Goal: Task Accomplishment & Management: Use online tool/utility

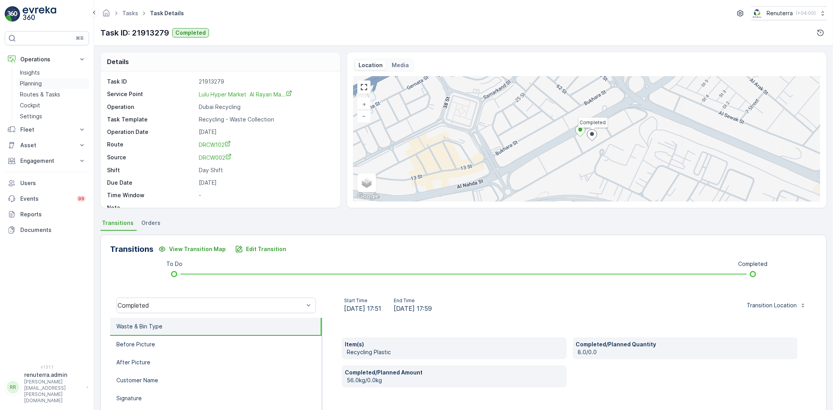
click at [34, 78] on link "Planning" at bounding box center [53, 83] width 72 height 11
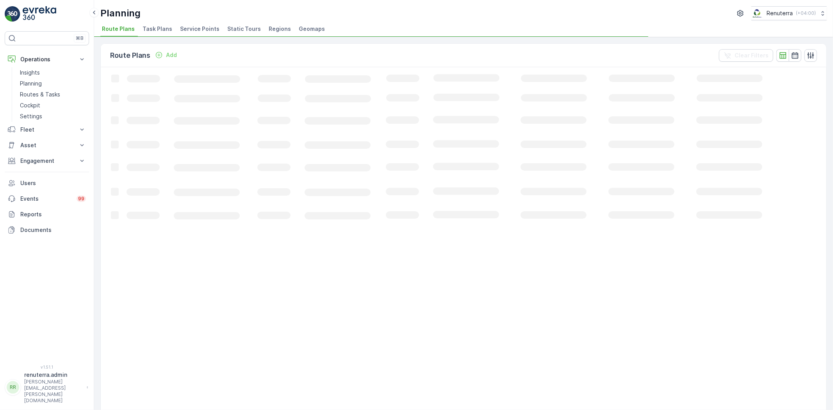
click at [212, 22] on div "Planning Renuterra ( +04:00 ) Route Plans Task Plans Service Points Static Tour…" at bounding box center [463, 18] width 739 height 37
click at [210, 25] on li "Service Points" at bounding box center [200, 29] width 44 height 13
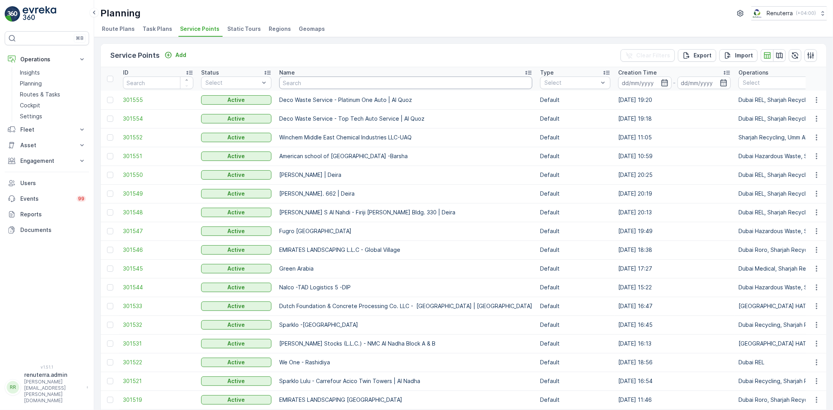
click at [324, 85] on input "text" at bounding box center [405, 83] width 253 height 12
type input "zahar"
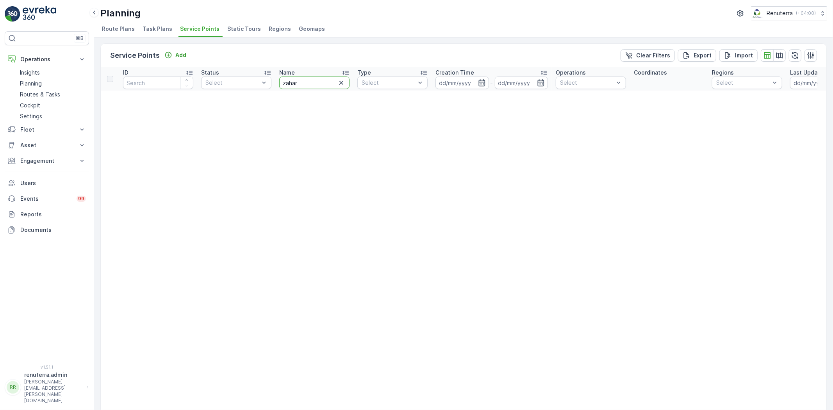
click at [307, 87] on input "zahar" at bounding box center [314, 83] width 70 height 12
type input "zaha"
click at [322, 86] on input "zaha" at bounding box center [314, 83] width 70 height 12
type input "zahr"
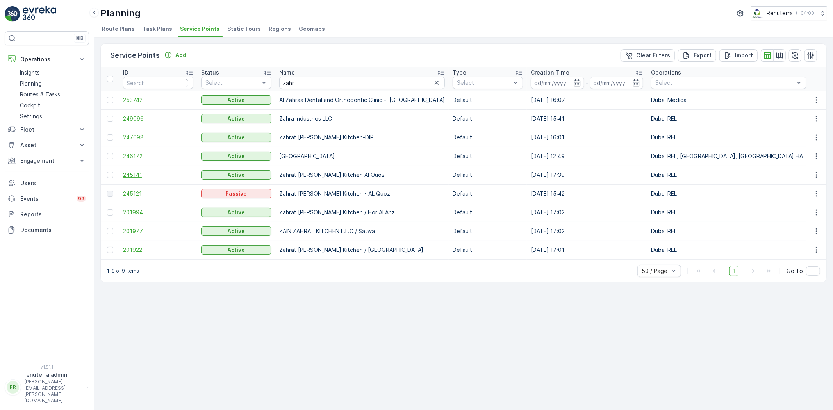
click at [141, 176] on span "245141" at bounding box center [158, 175] width 70 height 8
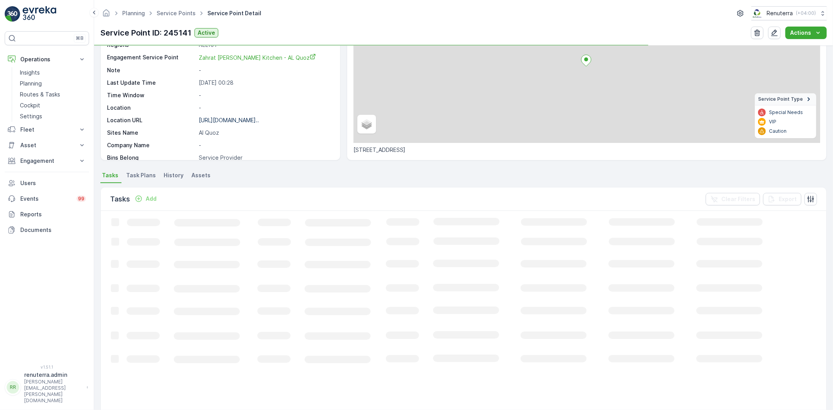
scroll to position [87, 0]
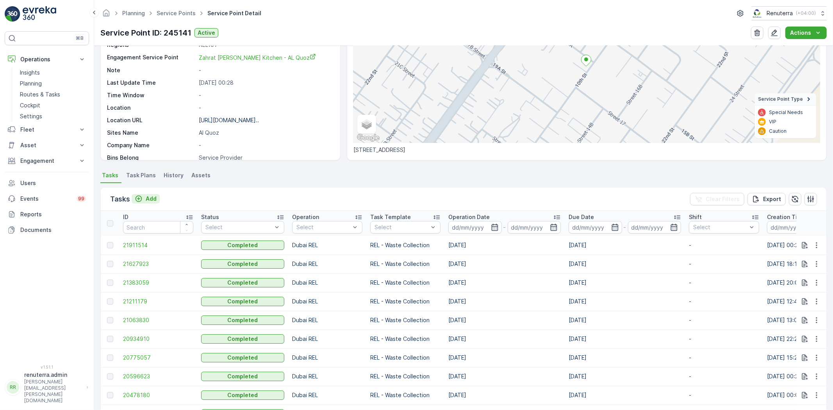
click at [152, 200] on p "Add" at bounding box center [151, 199] width 11 height 8
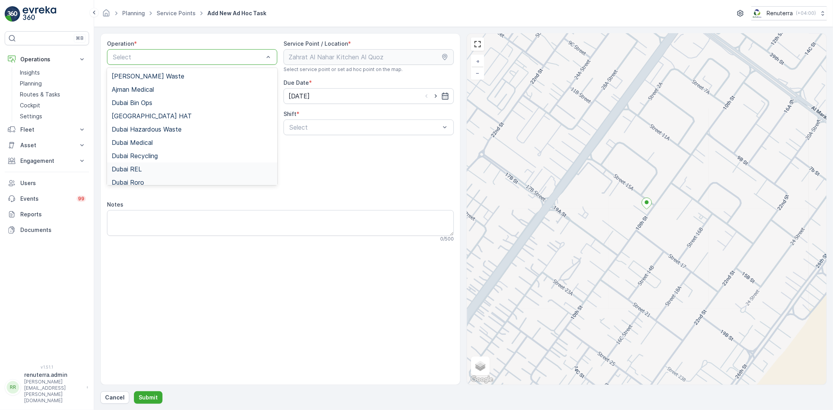
click at [144, 175] on div "Ajman Hazardous Waste Ajman Medical [GEOGRAPHIC_DATA] Bin Ops [GEOGRAPHIC_DATA]…" at bounding box center [192, 126] width 170 height 117
click at [145, 168] on div "Dubai REL" at bounding box center [192, 169] width 161 height 7
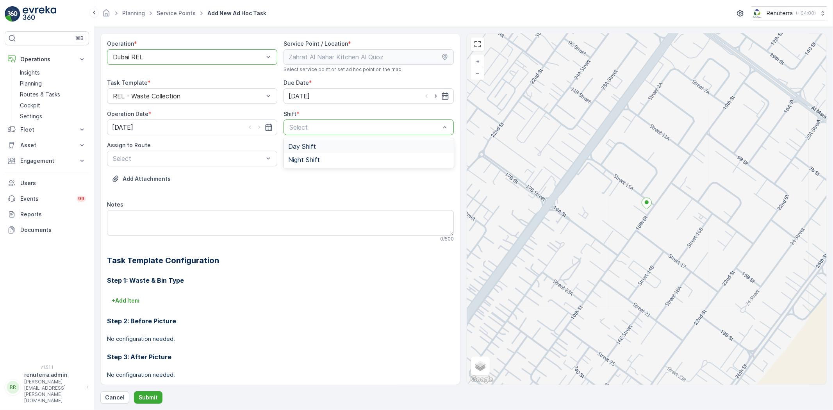
click at [311, 147] on span "Day Shift" at bounding box center [302, 146] width 28 height 7
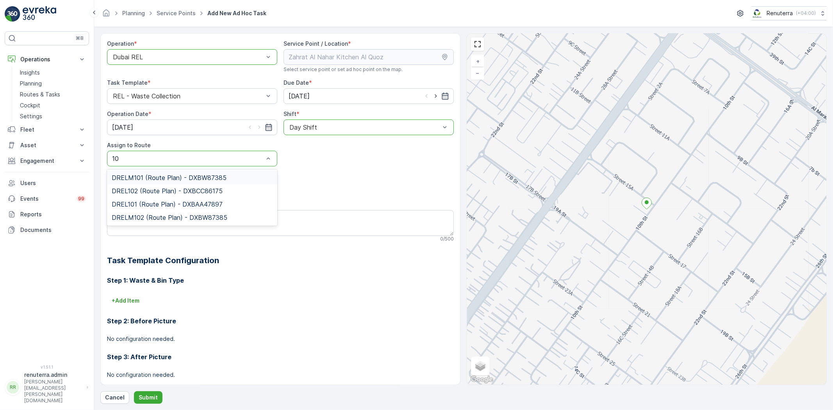
type input "101"
click at [153, 185] on div "DREL101 (Route Plan) - DXBAA47897" at bounding box center [192, 190] width 170 height 13
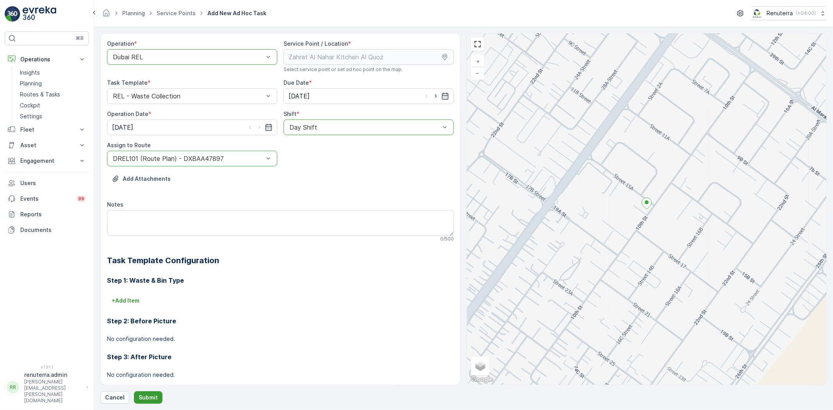
click at [151, 392] on button "Submit" at bounding box center [148, 397] width 29 height 12
